Goal: Task Accomplishment & Management: Manage account settings

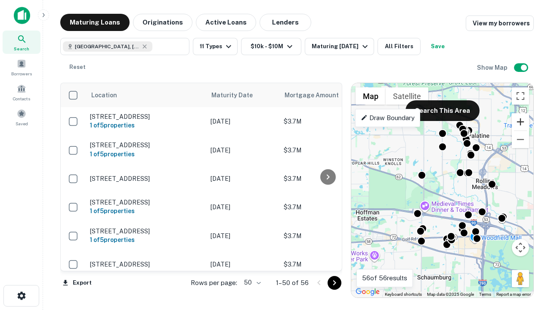
click at [521, 122] on button "Zoom in" at bounding box center [520, 121] width 17 height 17
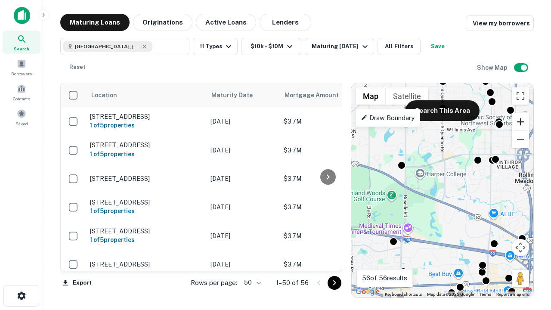
click at [521, 122] on button "Zoom in" at bounding box center [520, 121] width 17 height 17
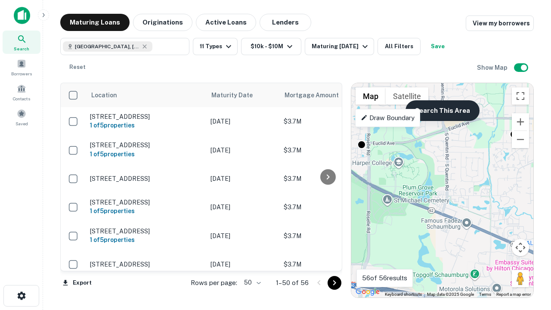
click at [442, 111] on button "Search This Area" at bounding box center [443, 110] width 74 height 21
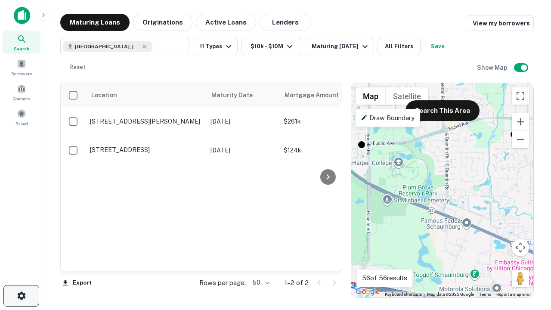
click at [21, 296] on icon "button" at bounding box center [21, 296] width 10 height 10
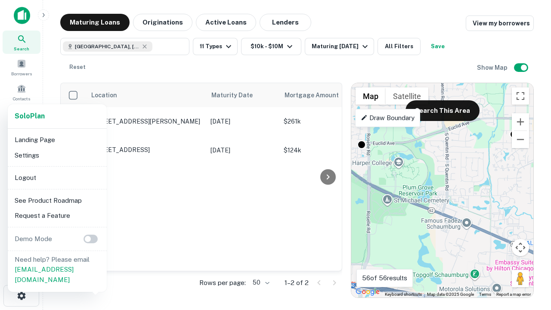
click at [57, 177] on li "Logout" at bounding box center [57, 178] width 92 height 16
